Goal: Navigation & Orientation: Go to known website

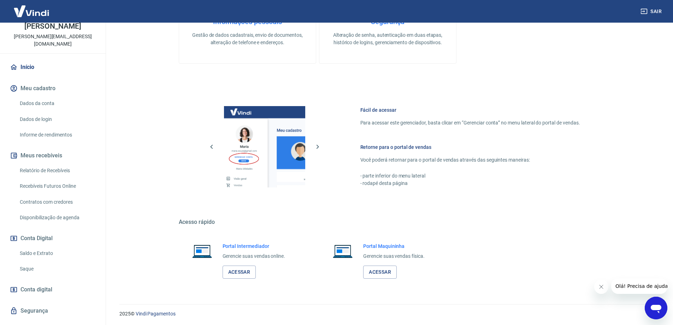
scroll to position [226, 0]
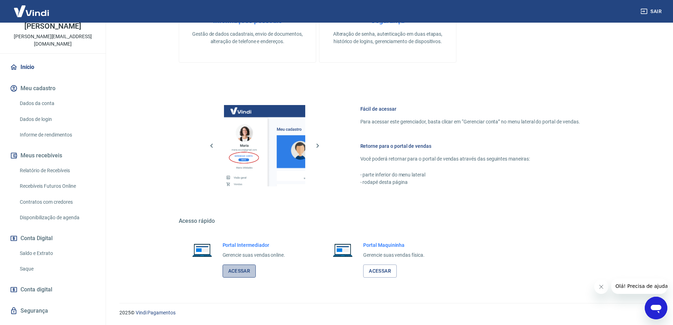
click at [248, 271] on link "Acessar" at bounding box center [239, 270] width 34 height 13
